Goal: Task Accomplishment & Management: Manage account settings

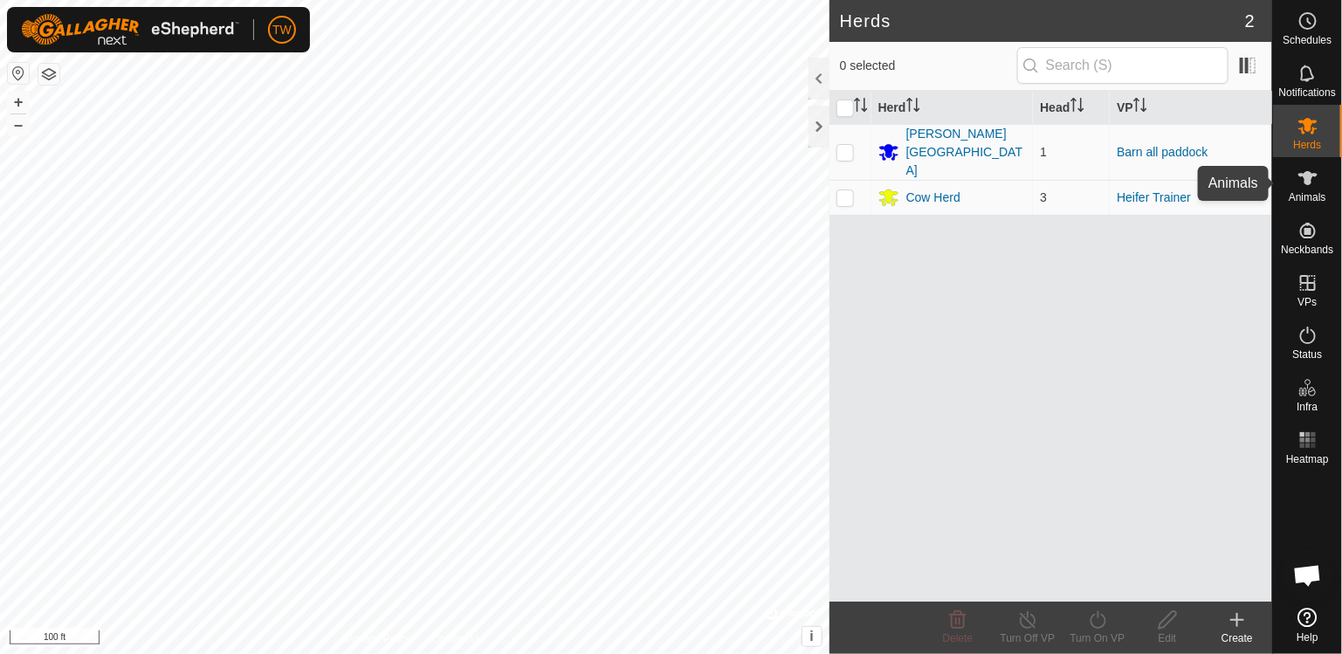
click at [1318, 170] on es-animals-svg-icon at bounding box center [1307, 178] width 31 height 28
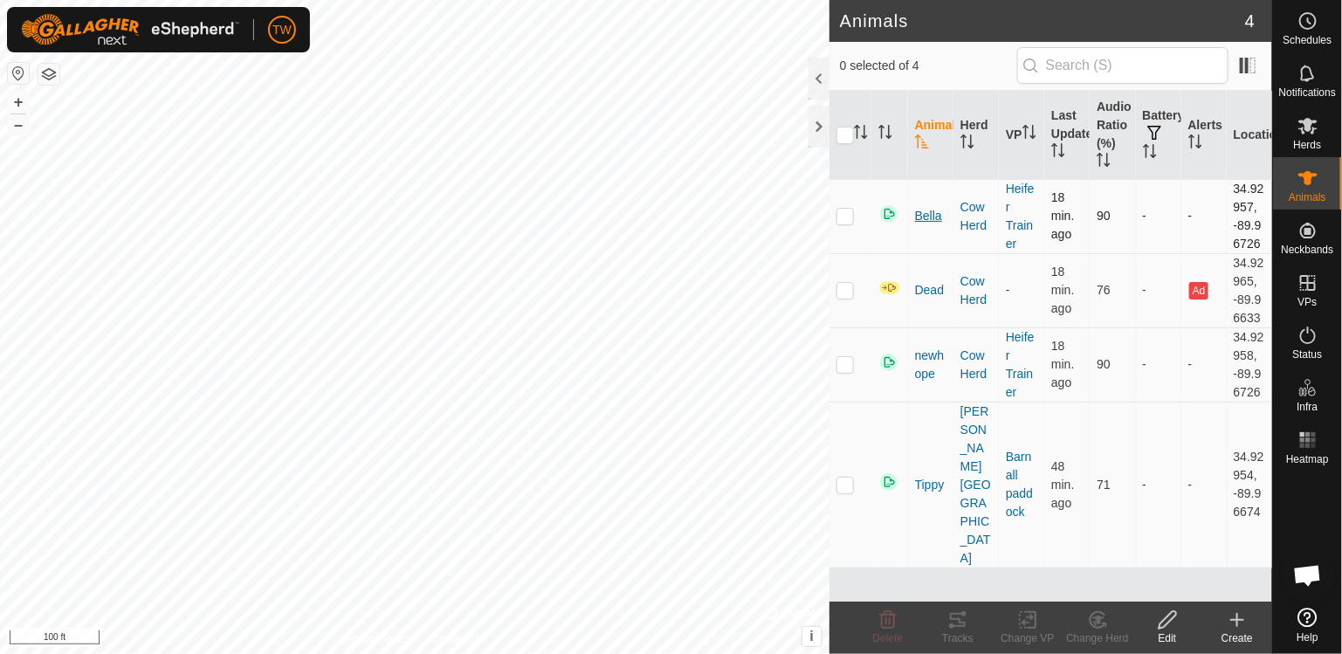
click at [931, 216] on span "Bella" at bounding box center [928, 216] width 27 height 18
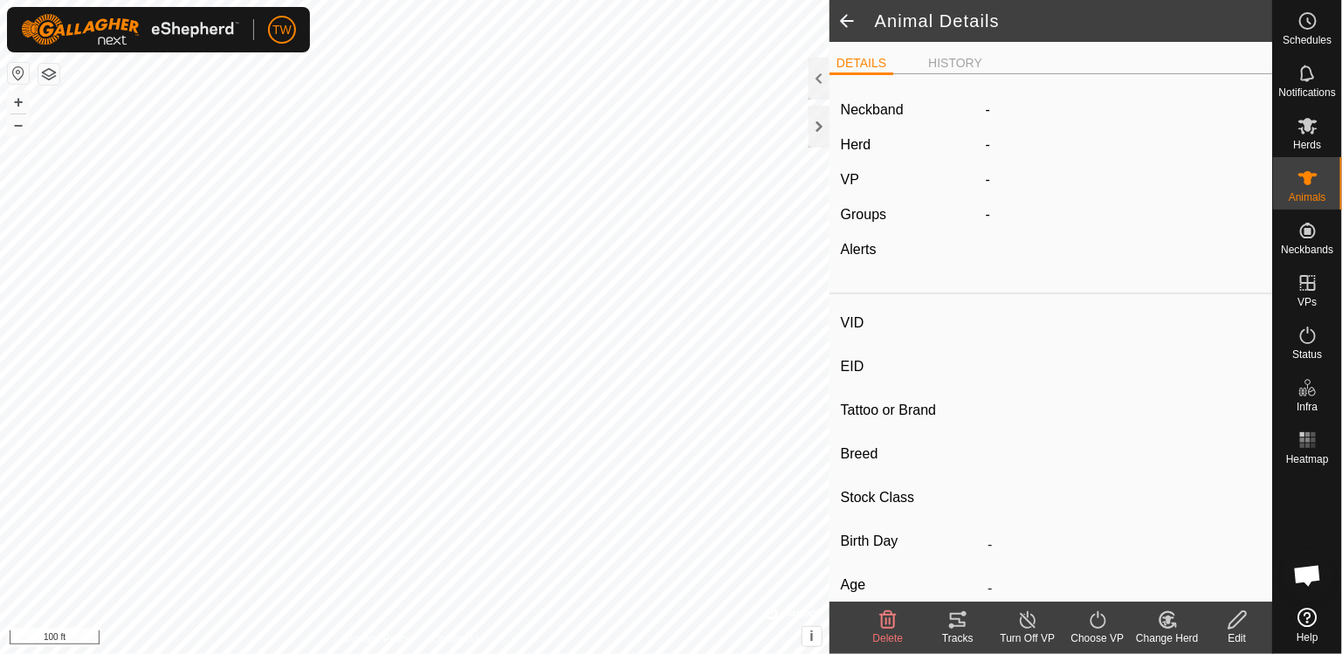
type input "Bella"
type input "-"
type input "Angus-[GEOGRAPHIC_DATA]"
type input "-"
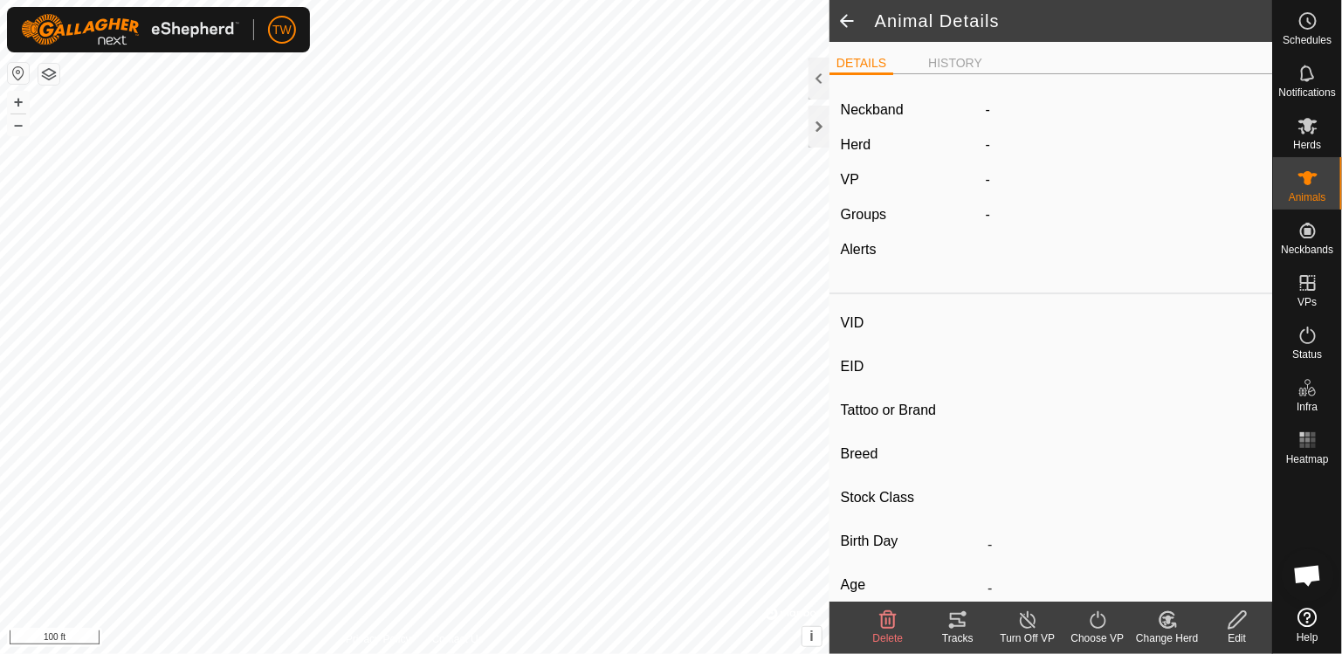
type input "Dry"
type input "0 kg"
type input "-"
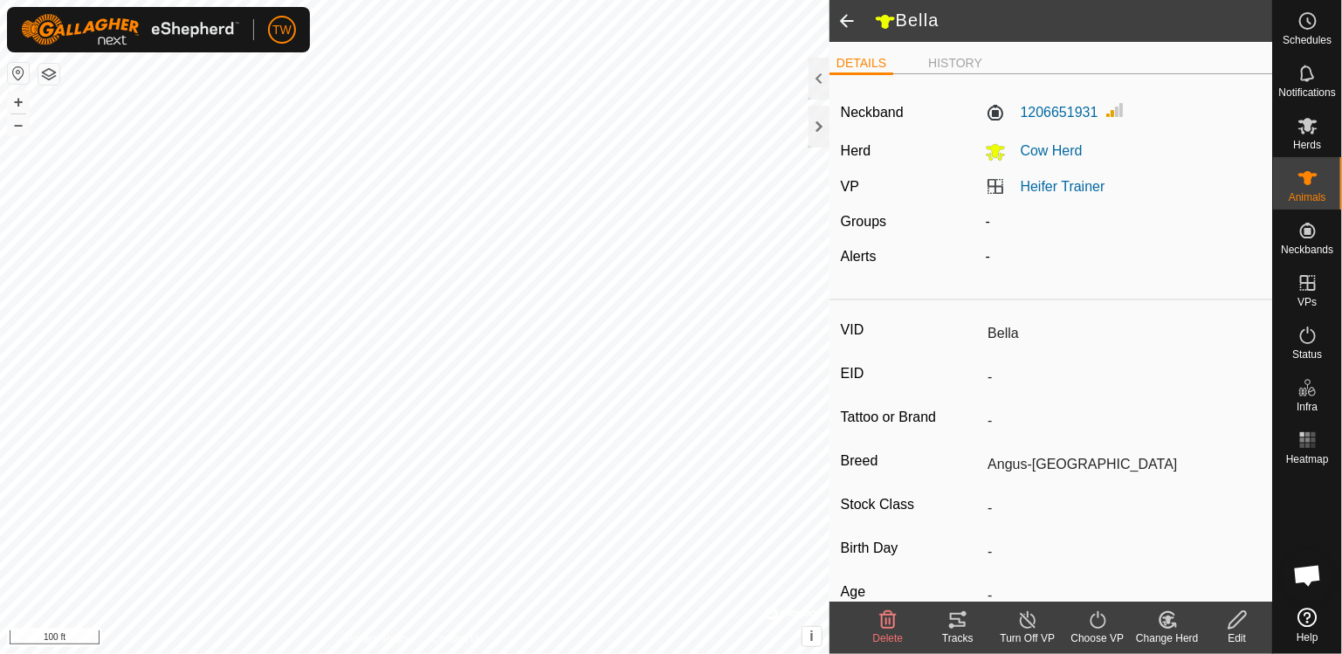
click at [956, 628] on icon at bounding box center [957, 619] width 21 height 21
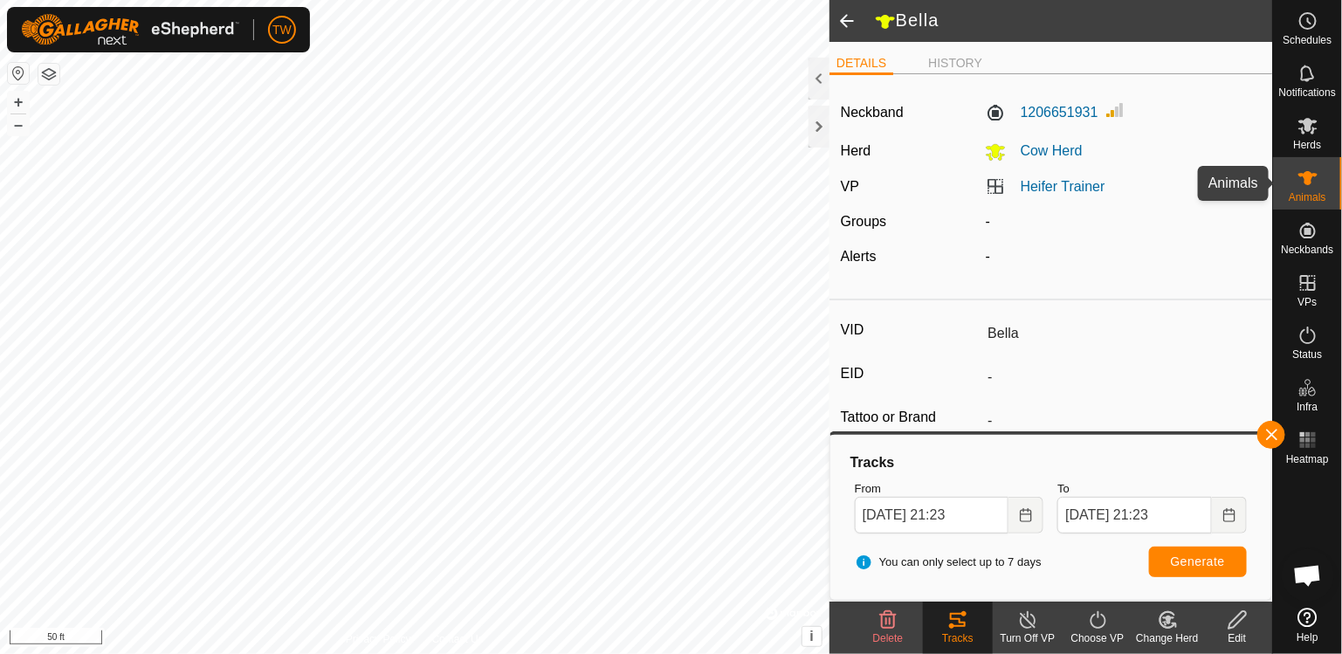
click at [1313, 192] on span "Animals" at bounding box center [1308, 197] width 38 height 10
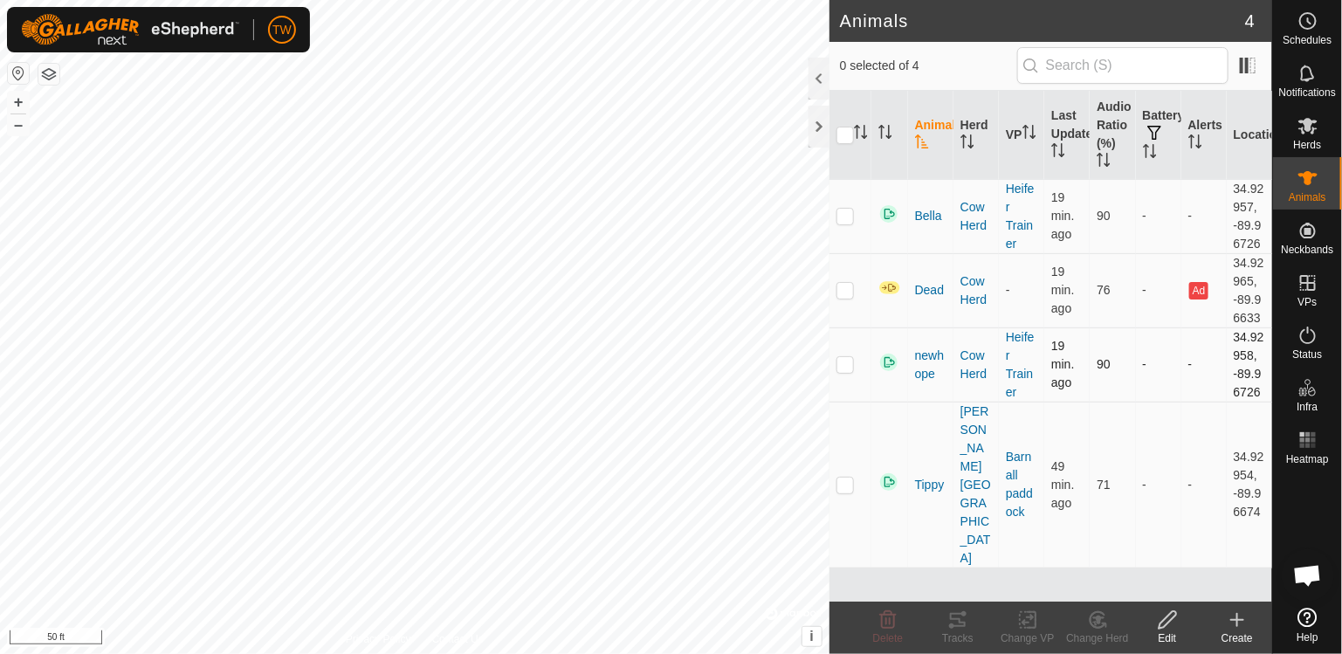
click at [850, 359] on p-checkbox at bounding box center [844, 364] width 17 height 14
checkbox input "false"
click at [939, 360] on span "newhope" at bounding box center [930, 365] width 31 height 37
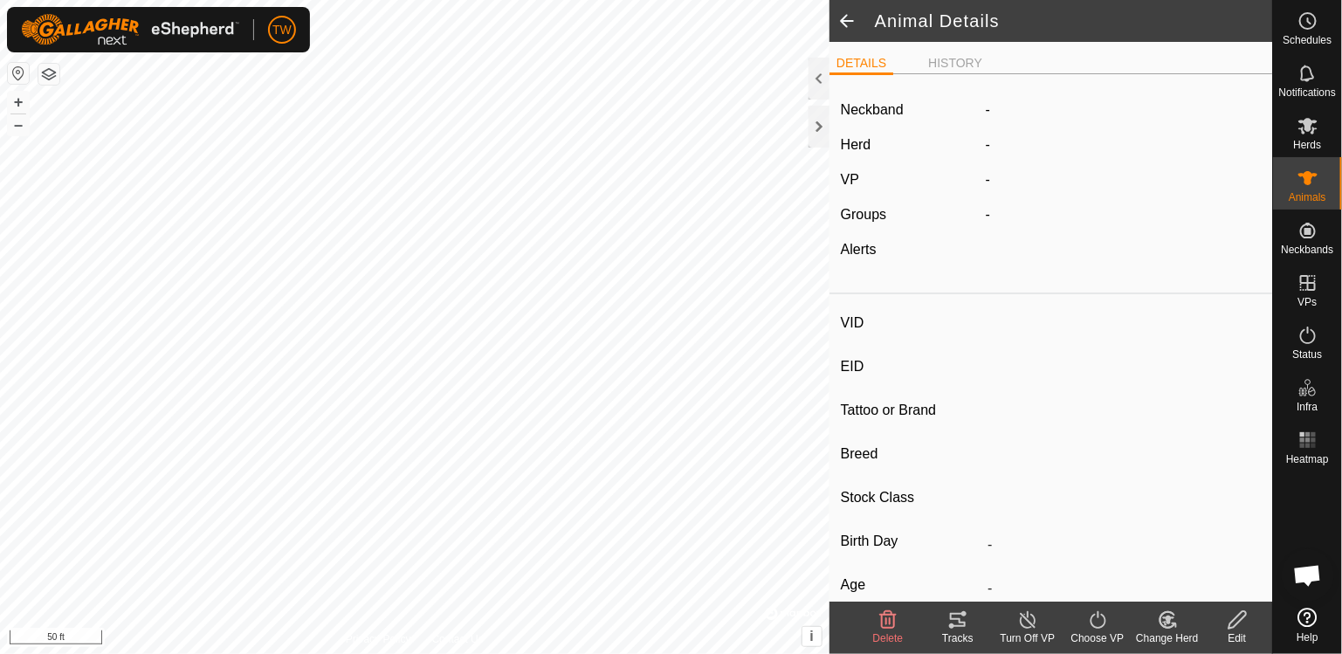
type input "newhope"
type input "-"
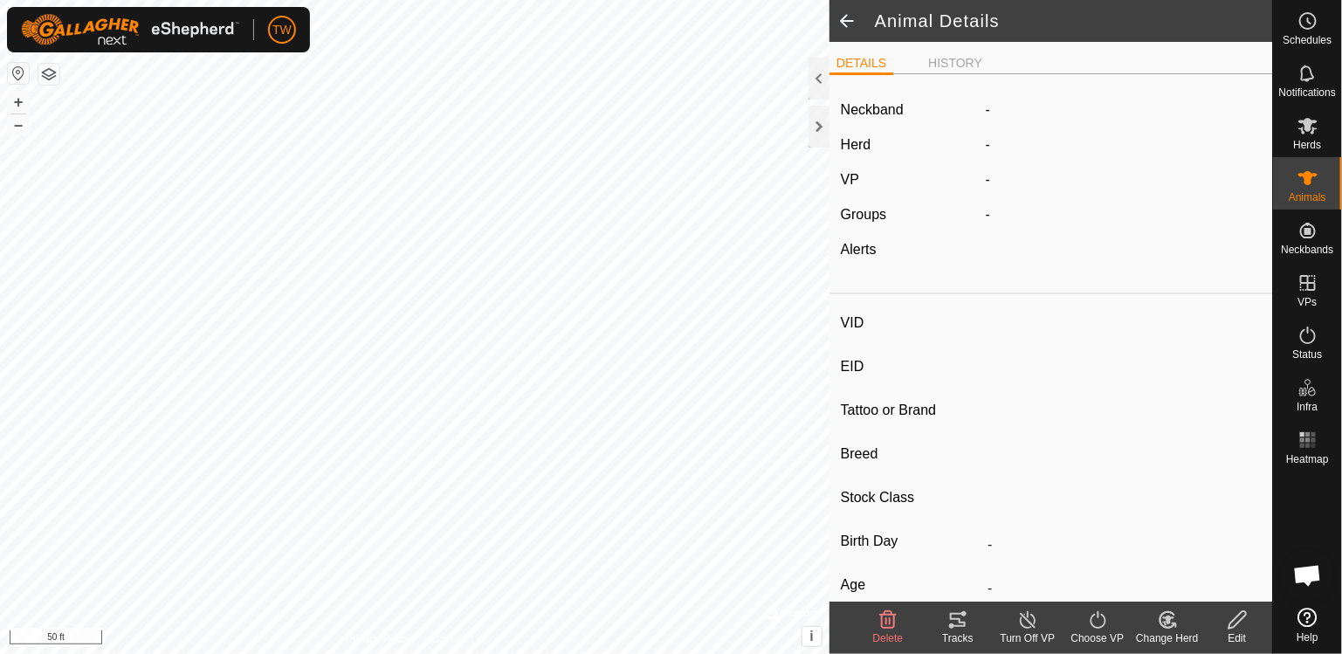
type input "0 kg"
type input "-"
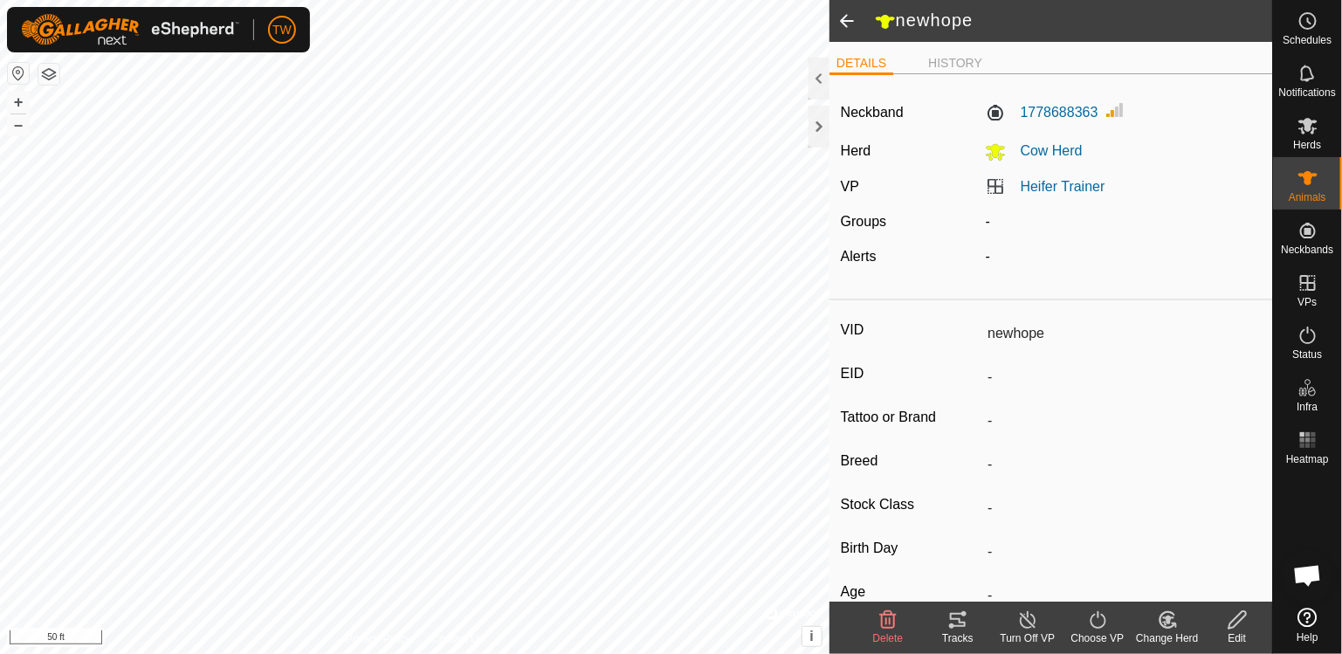
click at [962, 618] on icon at bounding box center [957, 619] width 21 height 21
